Goal: Find specific page/section: Find specific page/section

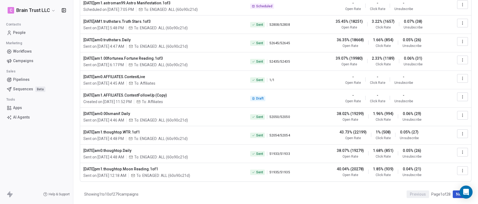
scroll to position [49, 0]
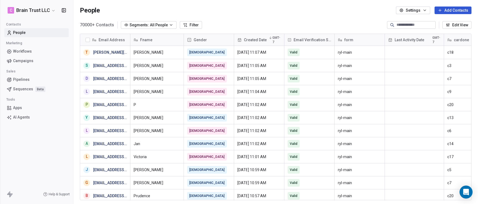
scroll to position [176, 400]
click at [32, 60] on span "Campaigns" at bounding box center [23, 61] width 20 height 6
